Goal: Find specific page/section: Find specific page/section

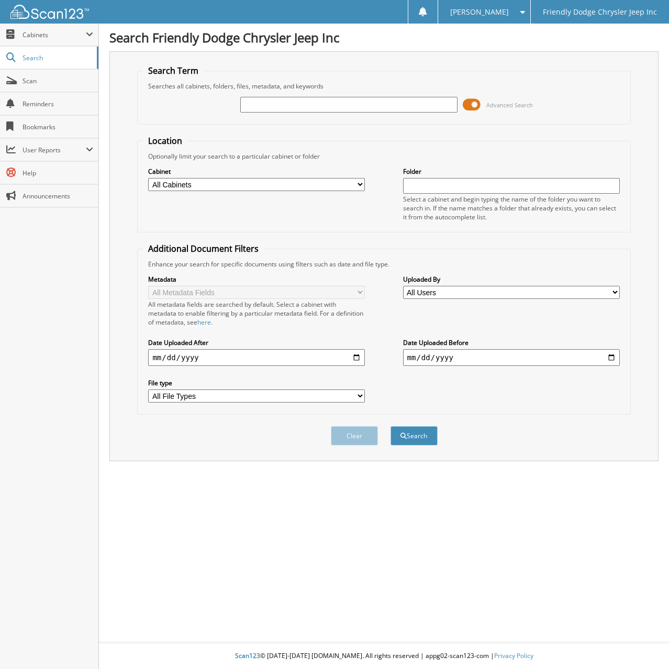
click at [264, 108] on input "text" at bounding box center [348, 105] width 217 height 16
type input "6078099"
click at [391, 426] on button "Search" at bounding box center [414, 435] width 47 height 19
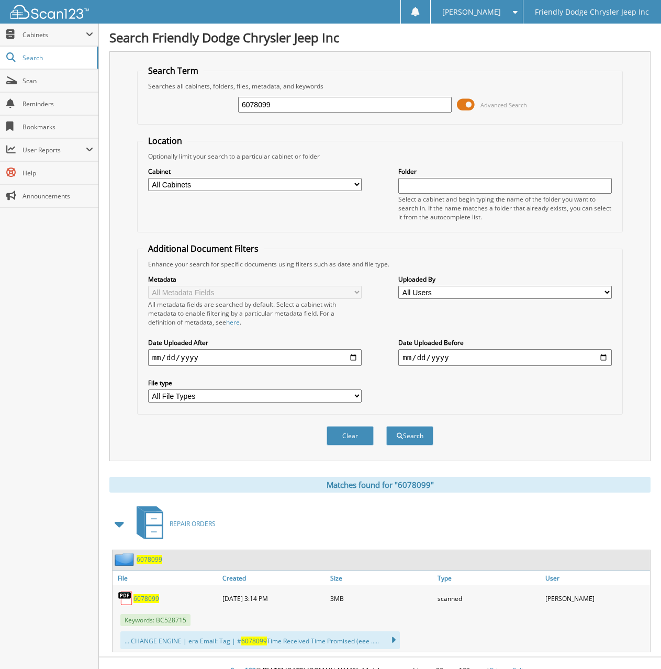
click at [151, 601] on span "6078099" at bounding box center [147, 598] width 26 height 9
